Goal: Task Accomplishment & Management: Complete application form

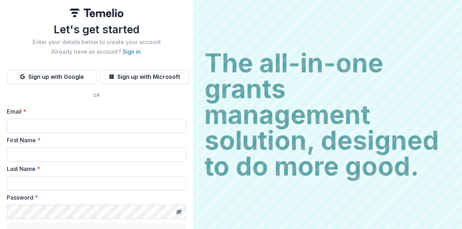
click at [114, 124] on input "Email *" at bounding box center [96, 126] width 179 height 14
type input "**********"
click at [92, 155] on input "First Name *" at bounding box center [96, 154] width 179 height 14
type input "********"
type input "****"
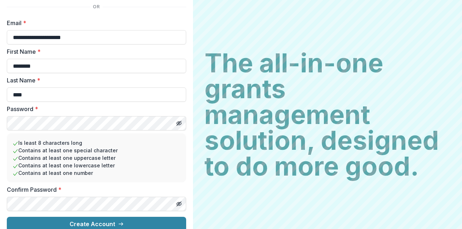
scroll to position [96, 0]
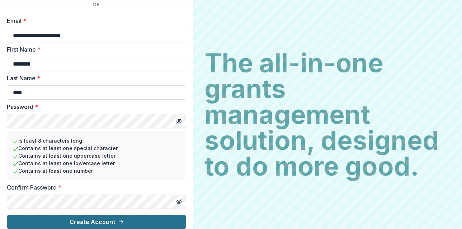
click at [84, 219] on button "Create Account" at bounding box center [96, 222] width 179 height 14
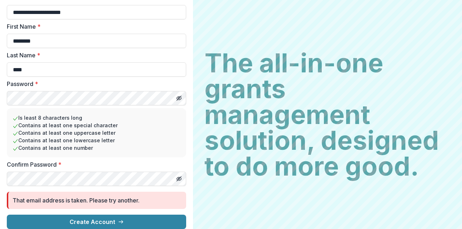
scroll to position [0, 0]
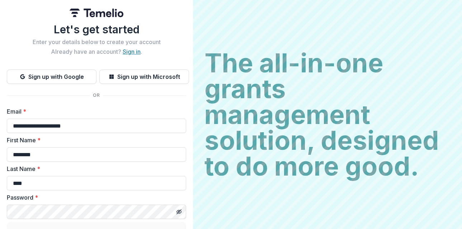
click at [133, 51] on link "Sign in" at bounding box center [132, 51] width 18 height 7
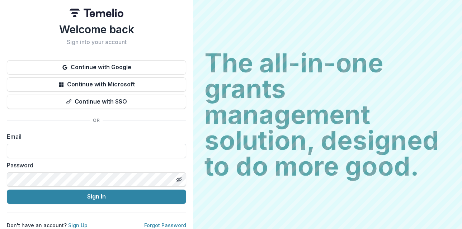
click at [89, 148] on input at bounding box center [96, 151] width 179 height 14
type input "**********"
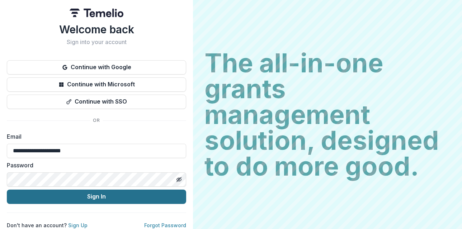
click at [139, 195] on button "Sign In" at bounding box center [96, 197] width 179 height 14
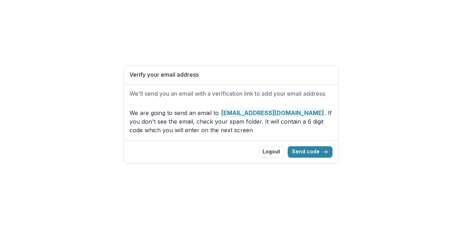
click at [345, 124] on div "Verify your email address We'll send you an email with a verification link to a…" at bounding box center [231, 114] width 462 height 229
click at [319, 152] on button "Send code" at bounding box center [310, 151] width 45 height 11
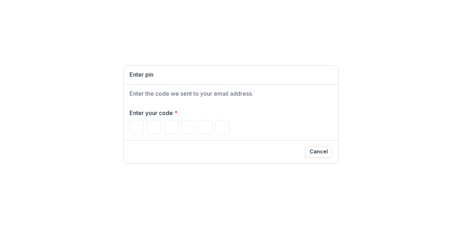
type input "*"
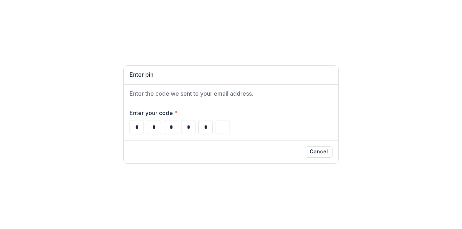
type input "*"
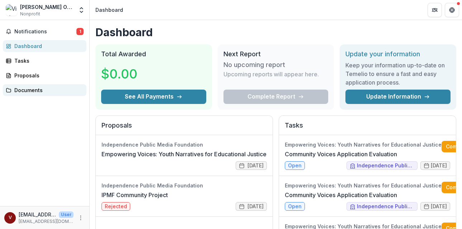
click at [40, 88] on div "Documents" at bounding box center [47, 90] width 66 height 8
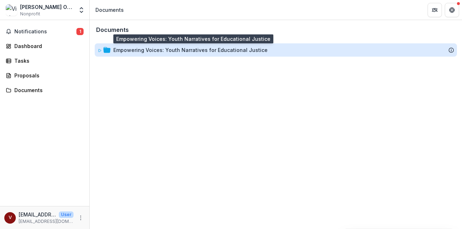
click at [154, 48] on div "Empowering Voices: Youth Narratives for Educational Justice" at bounding box center [190, 50] width 154 height 8
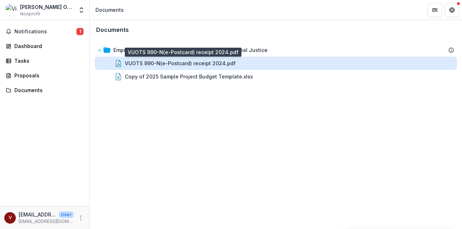
click at [156, 63] on div "VUOTS 990-N(e-Postcard) receipt 2024.pdf" at bounding box center [180, 64] width 111 height 8
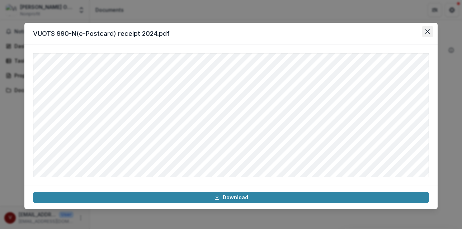
click at [427, 34] on button "Close" at bounding box center [427, 31] width 11 height 11
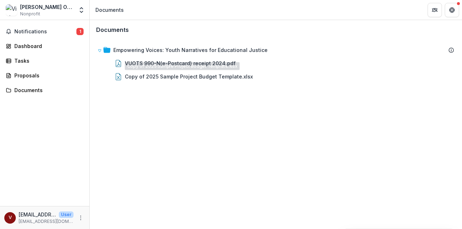
click at [157, 111] on div "Documents Empowering Voices: Youth Narratives for Educational Justice VUOTS 990…" at bounding box center [276, 124] width 372 height 209
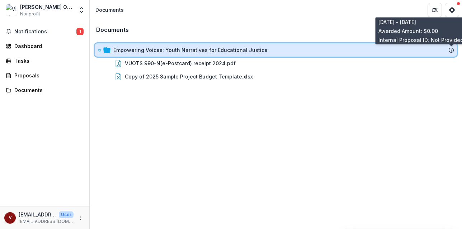
click at [451, 49] on icon at bounding box center [451, 50] width 6 height 6
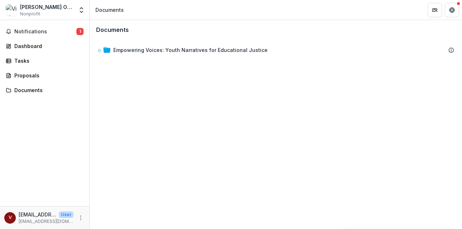
click at [317, 83] on div "Documents Empowering Voices: Youth Narratives for Educational Justice To pick u…" at bounding box center [276, 124] width 372 height 209
click at [32, 91] on div "Documents" at bounding box center [47, 90] width 66 height 8
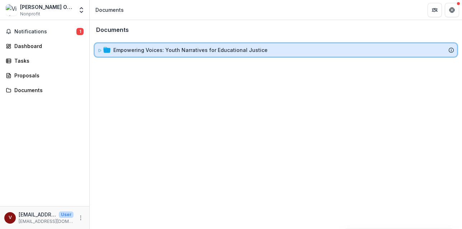
click at [99, 49] on icon at bounding box center [100, 50] width 4 height 4
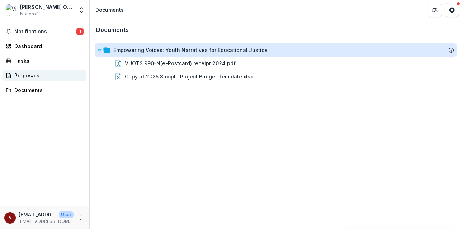
click at [54, 73] on div "Proposals" at bounding box center [47, 76] width 66 height 8
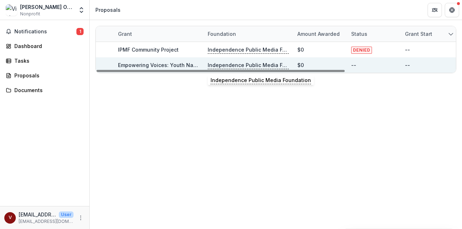
click at [223, 66] on p "Independence Public Media Foundation" at bounding box center [248, 65] width 81 height 8
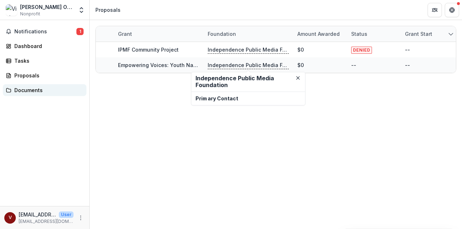
click at [34, 91] on div "Documents" at bounding box center [47, 90] width 66 height 8
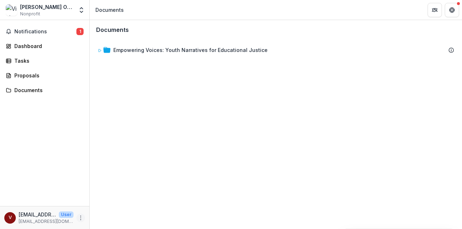
click at [81, 219] on circle "More" at bounding box center [81, 219] width 0 height 0
click at [129, 154] on div "Documents Empowering Voices: Youth Narratives for Educational Justice To pick u…" at bounding box center [276, 124] width 372 height 209
click at [80, 10] on icon "Open entity switcher" at bounding box center [81, 9] width 7 height 7
click at [55, 68] on div "Notifications 1 Dashboard Tasks Proposals Documents" at bounding box center [44, 113] width 89 height 186
click at [26, 62] on div "Tasks" at bounding box center [47, 61] width 66 height 8
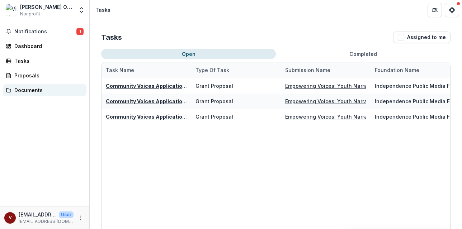
click at [42, 90] on div "Documents" at bounding box center [47, 90] width 66 height 8
